Goal: Task Accomplishment & Management: Complete application form

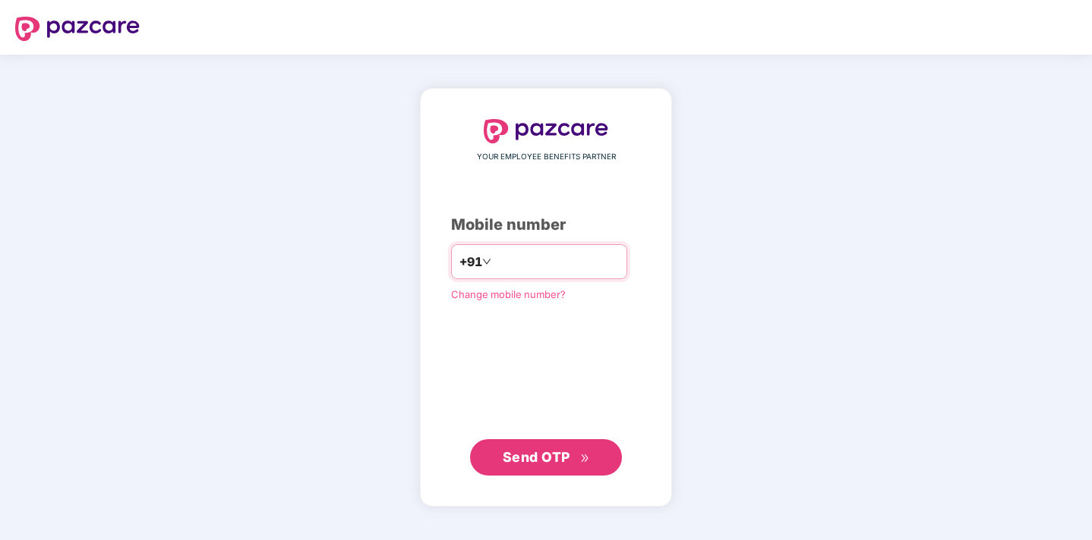
type input "**********"
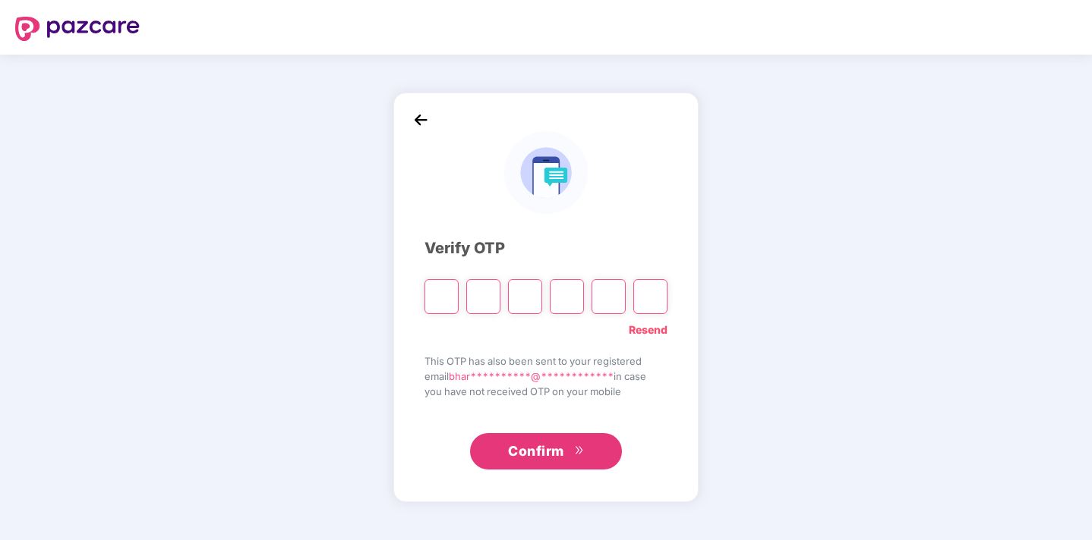
type input "*"
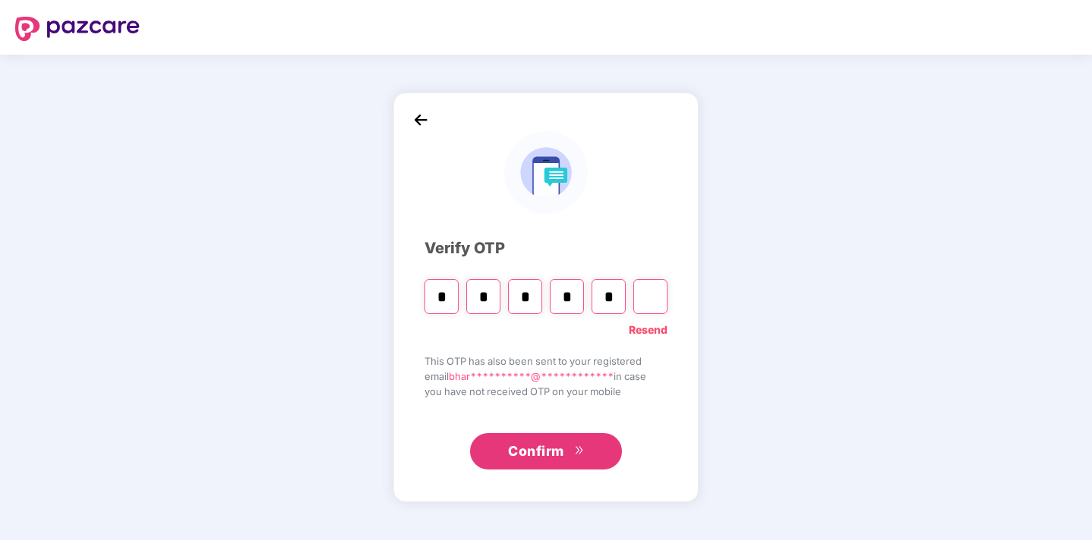
type input "*"
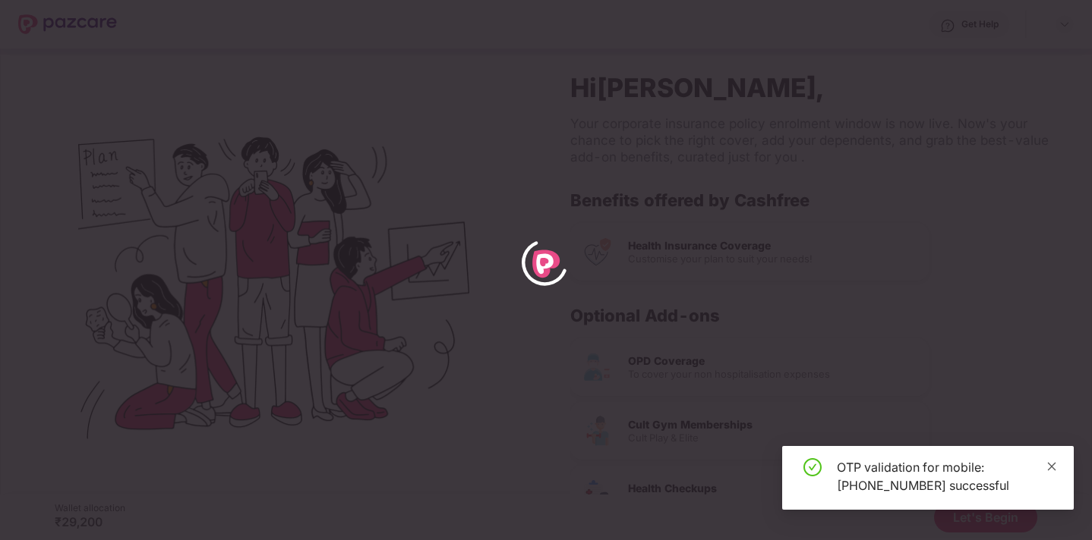
click at [1054, 467] on icon "close" at bounding box center [1051, 467] width 11 height 11
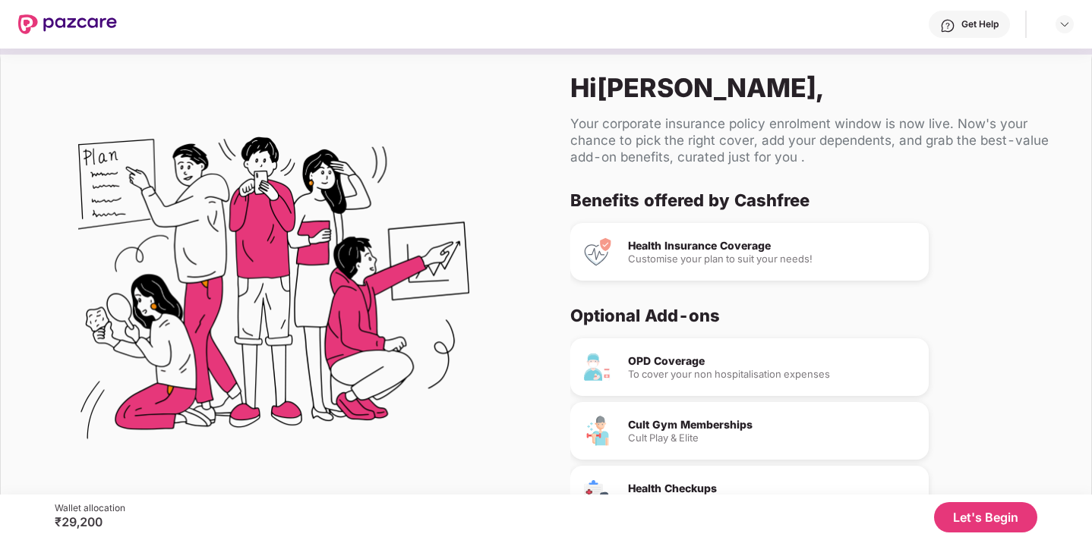
click at [973, 514] on button "Let's Begin" at bounding box center [985, 518] width 103 height 30
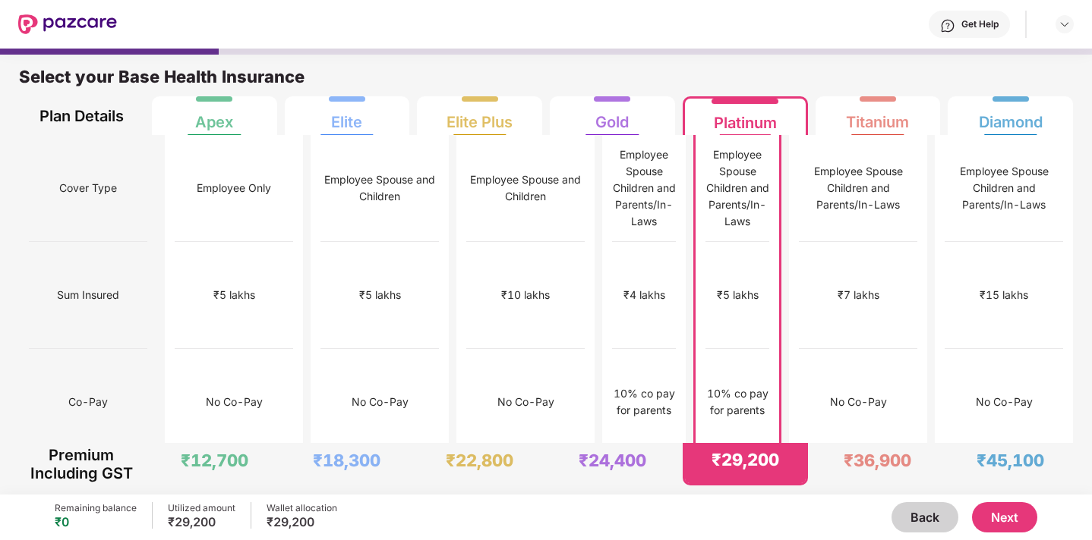
click at [1005, 524] on button "Next" at bounding box center [1004, 518] width 65 height 30
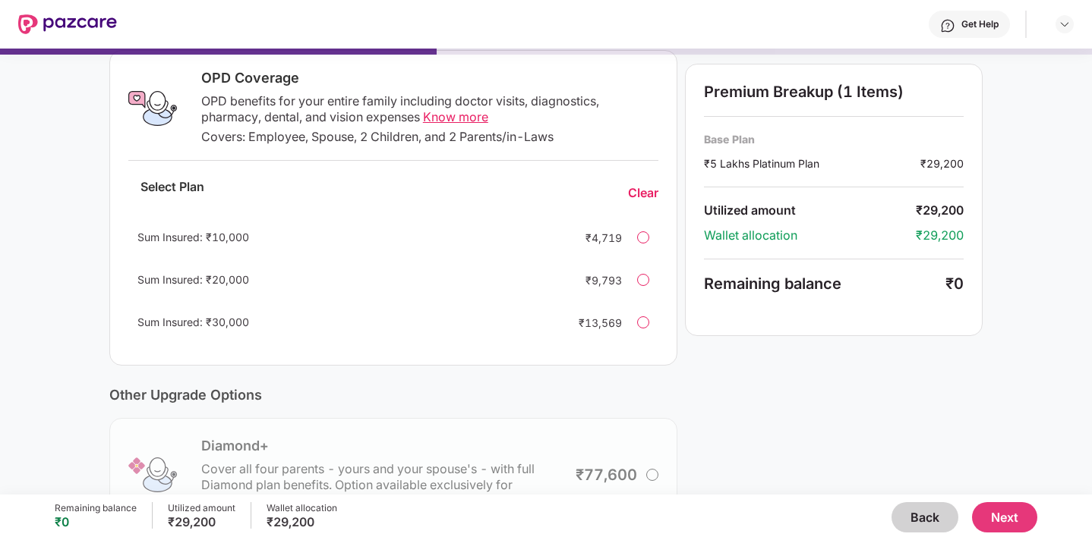
scroll to position [202, 0]
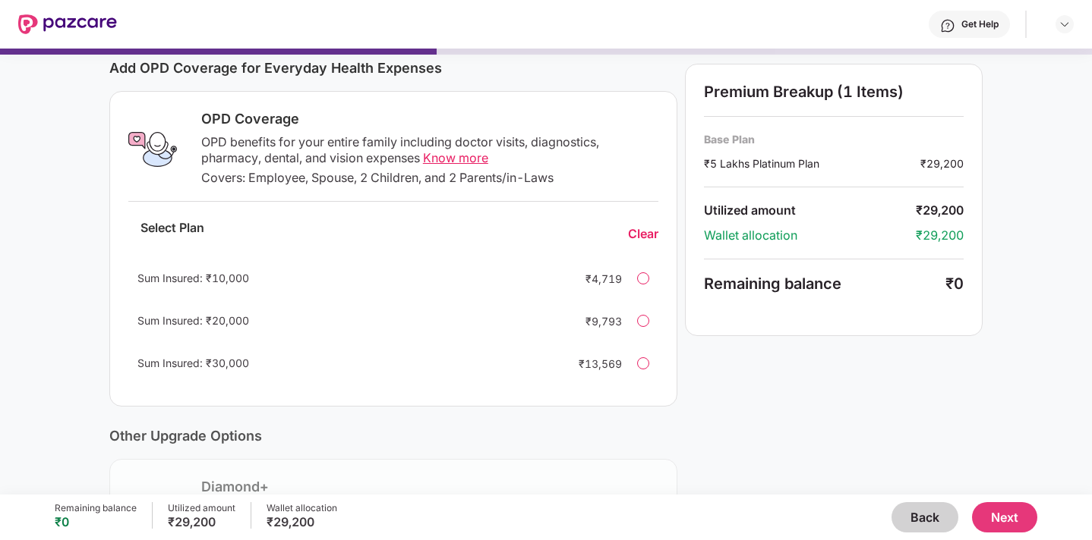
click at [642, 282] on div at bounding box center [643, 279] width 12 height 12
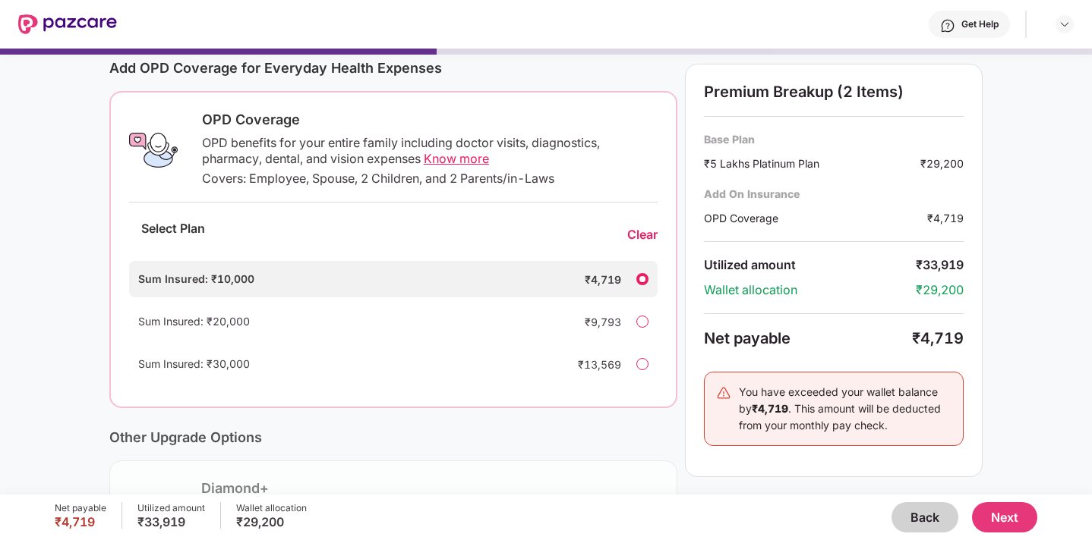
click at [644, 236] on div "Clear" at bounding box center [642, 235] width 30 height 16
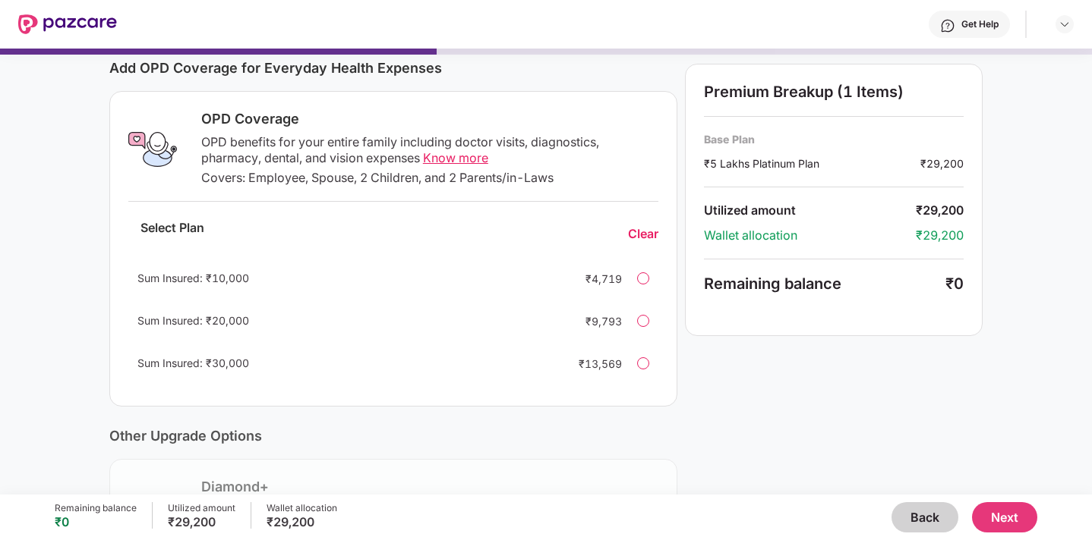
click at [741, 367] on div "Premium Breakup (1 Items) Base Plan ₹5 Lakhs Platinum Plan ₹29,200 Utilized amo…" at bounding box center [834, 298] width 298 height 767
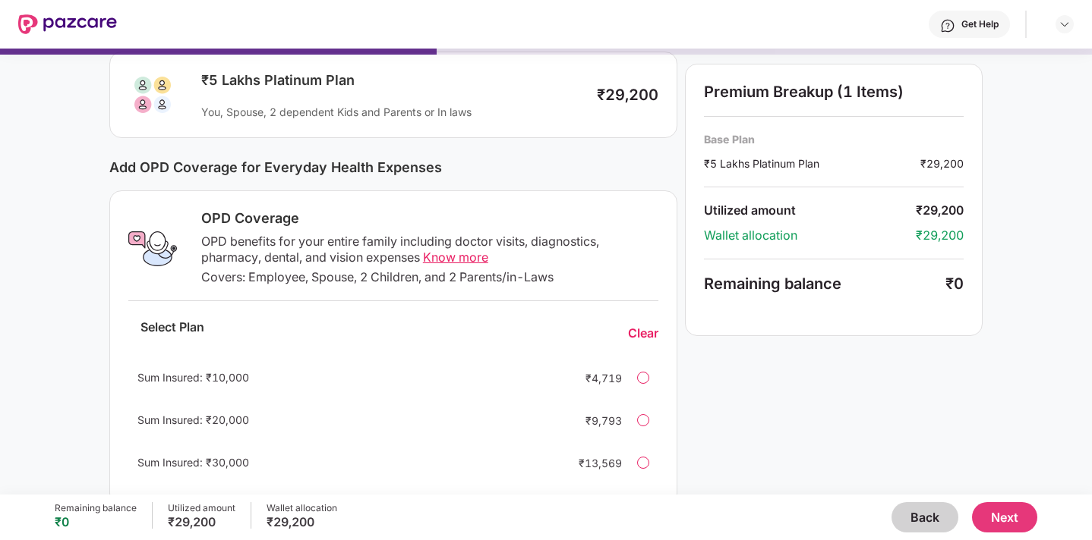
scroll to position [45, 0]
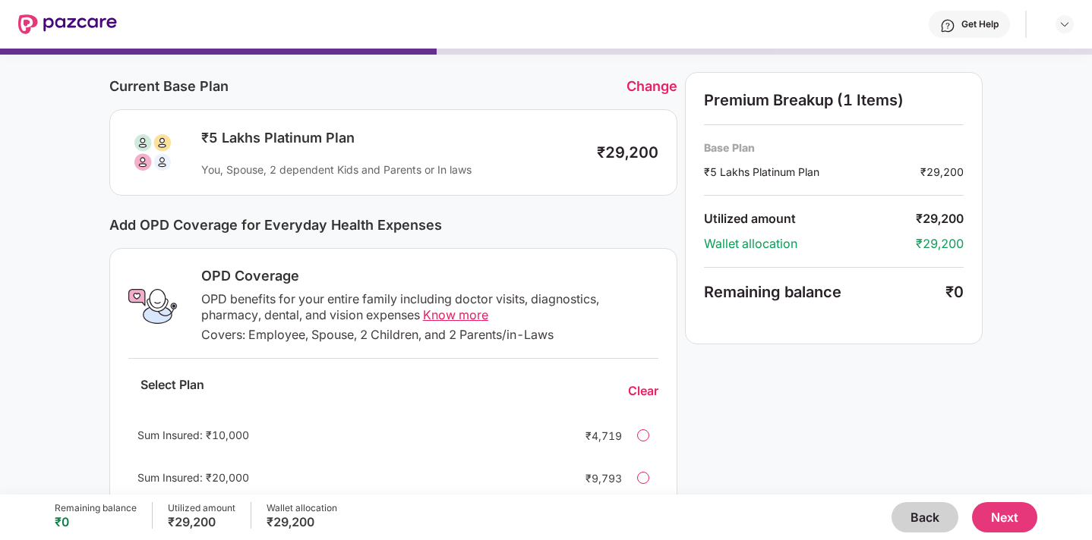
click at [1004, 517] on button "Next" at bounding box center [1004, 518] width 65 height 30
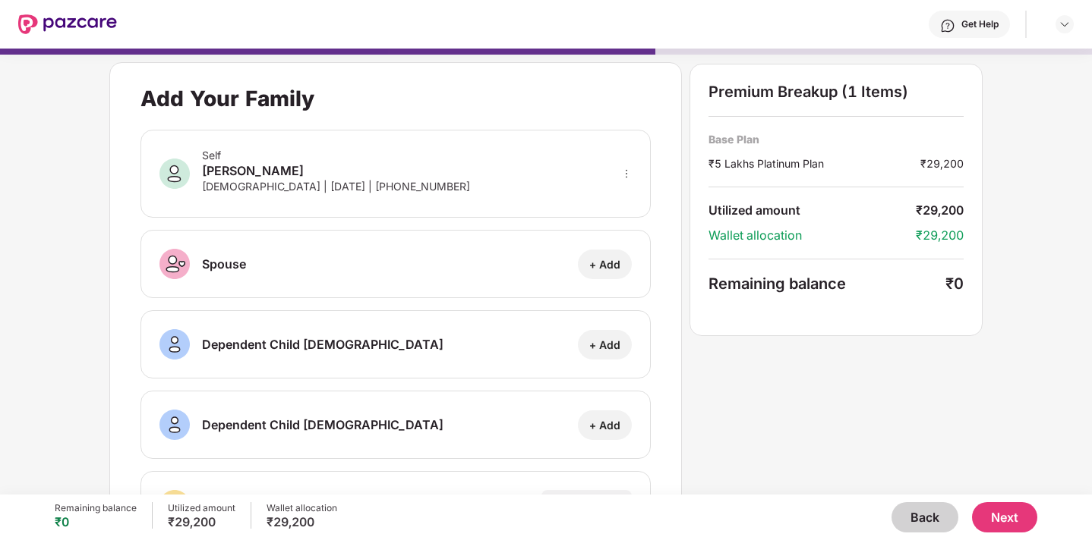
scroll to position [178, 0]
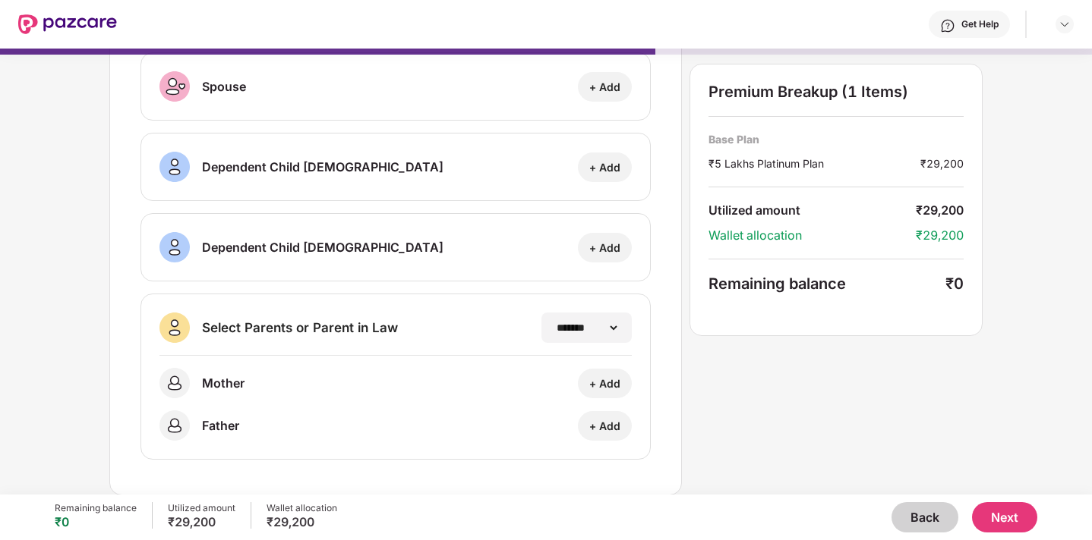
click at [1011, 509] on button "Next" at bounding box center [1004, 518] width 65 height 30
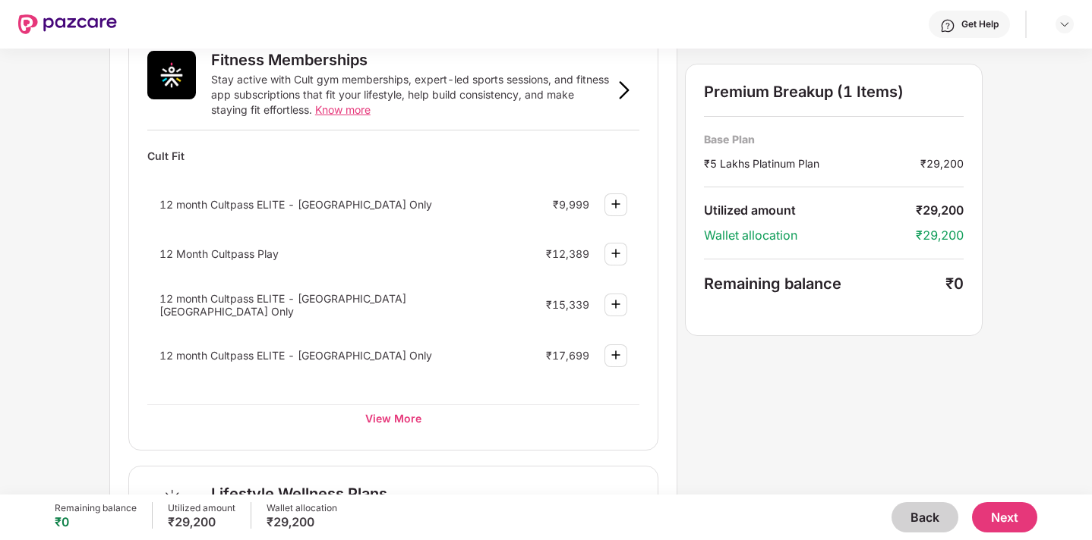
scroll to position [955, 0]
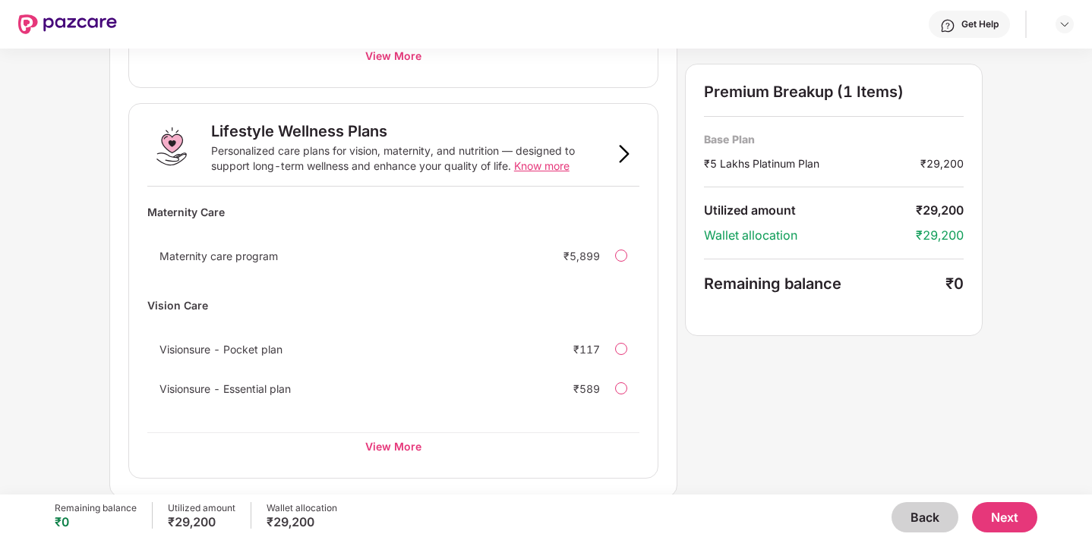
click at [1007, 507] on button "Next" at bounding box center [1004, 518] width 65 height 30
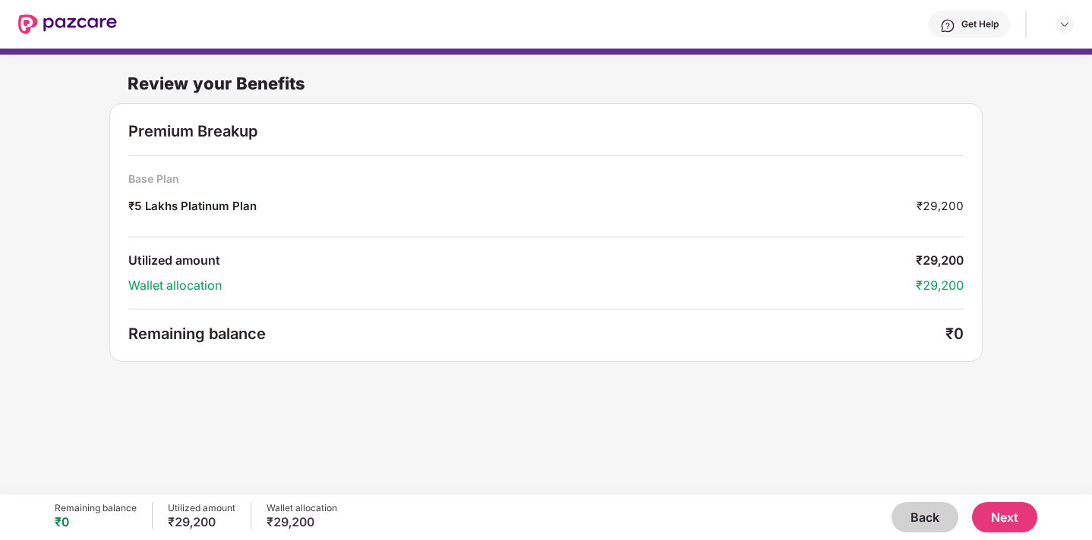
click at [1000, 522] on button "Next" at bounding box center [1004, 518] width 65 height 30
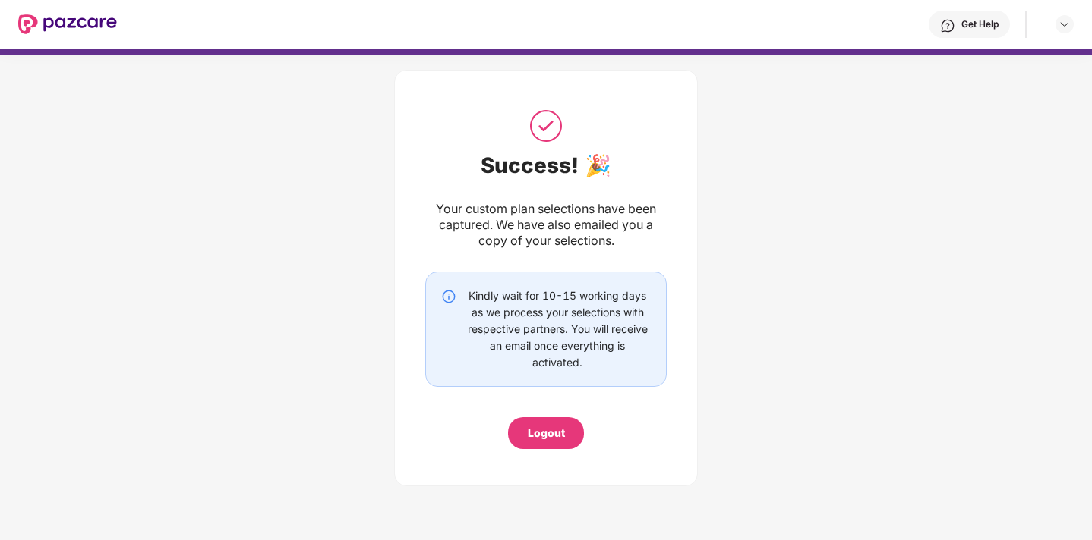
click at [557, 440] on div "Logout" at bounding box center [546, 433] width 37 height 17
